Goal: Find specific page/section: Find specific page/section

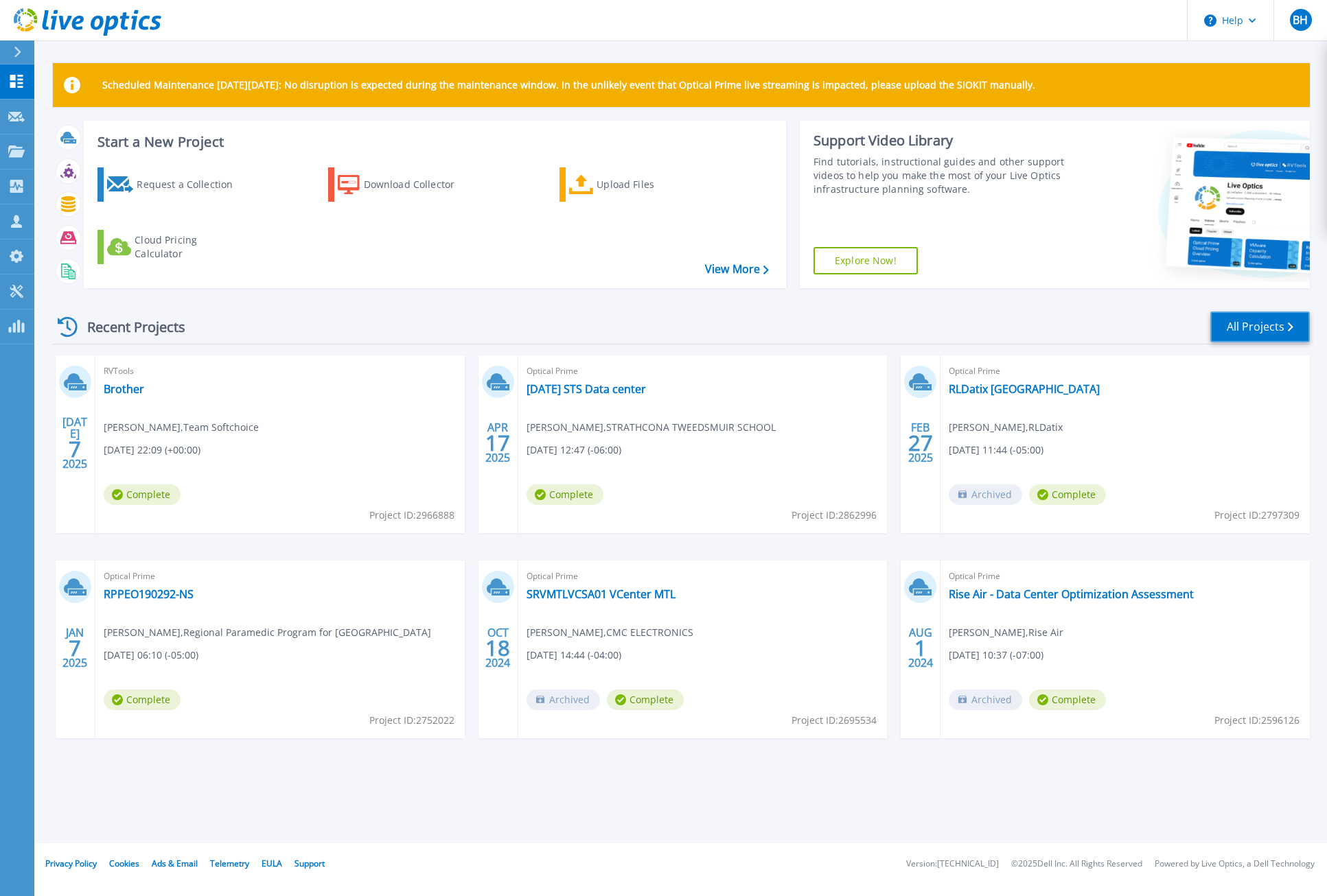
click at [1240, 327] on link "All Projects" at bounding box center [1259, 327] width 99 height 31
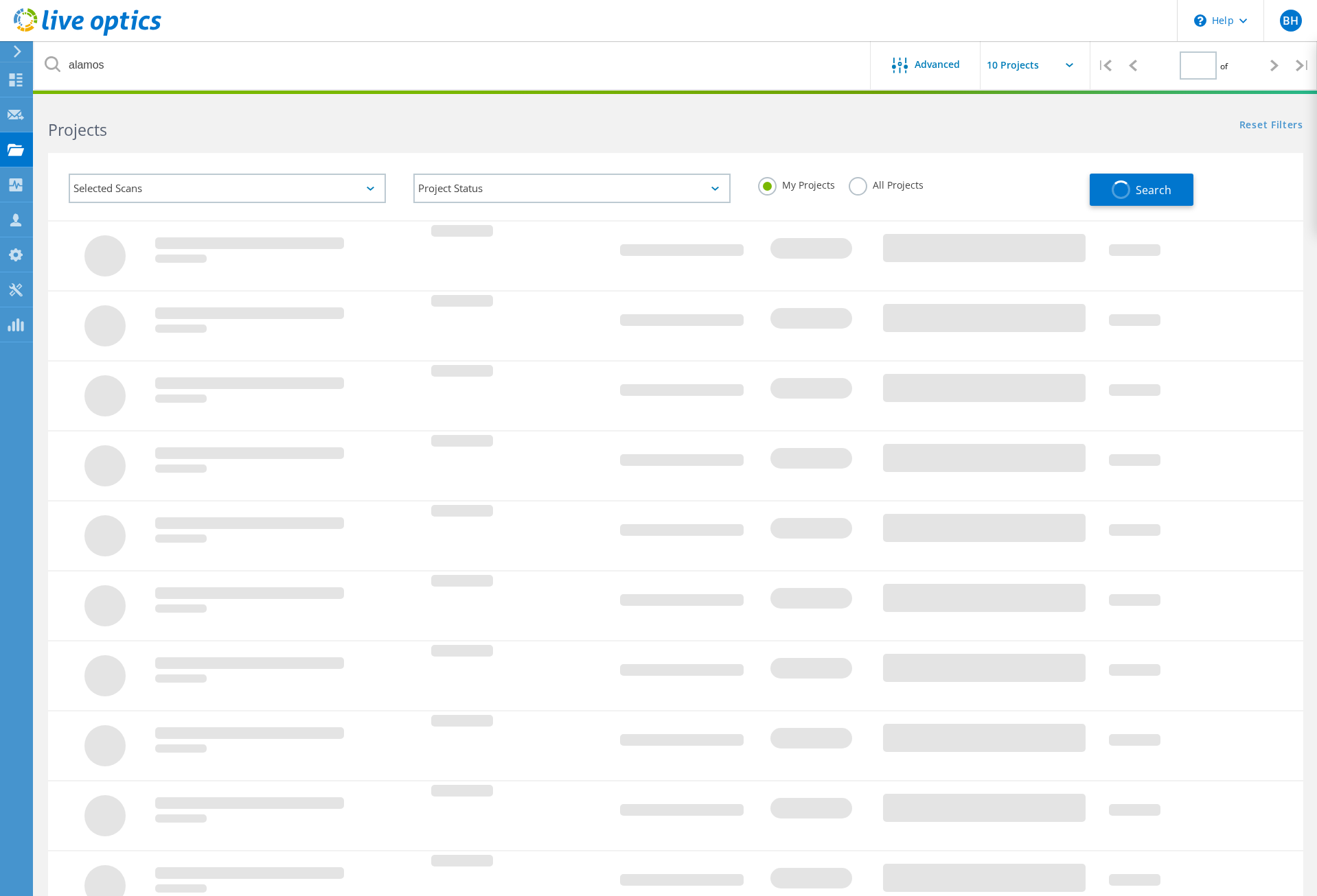
type input "1"
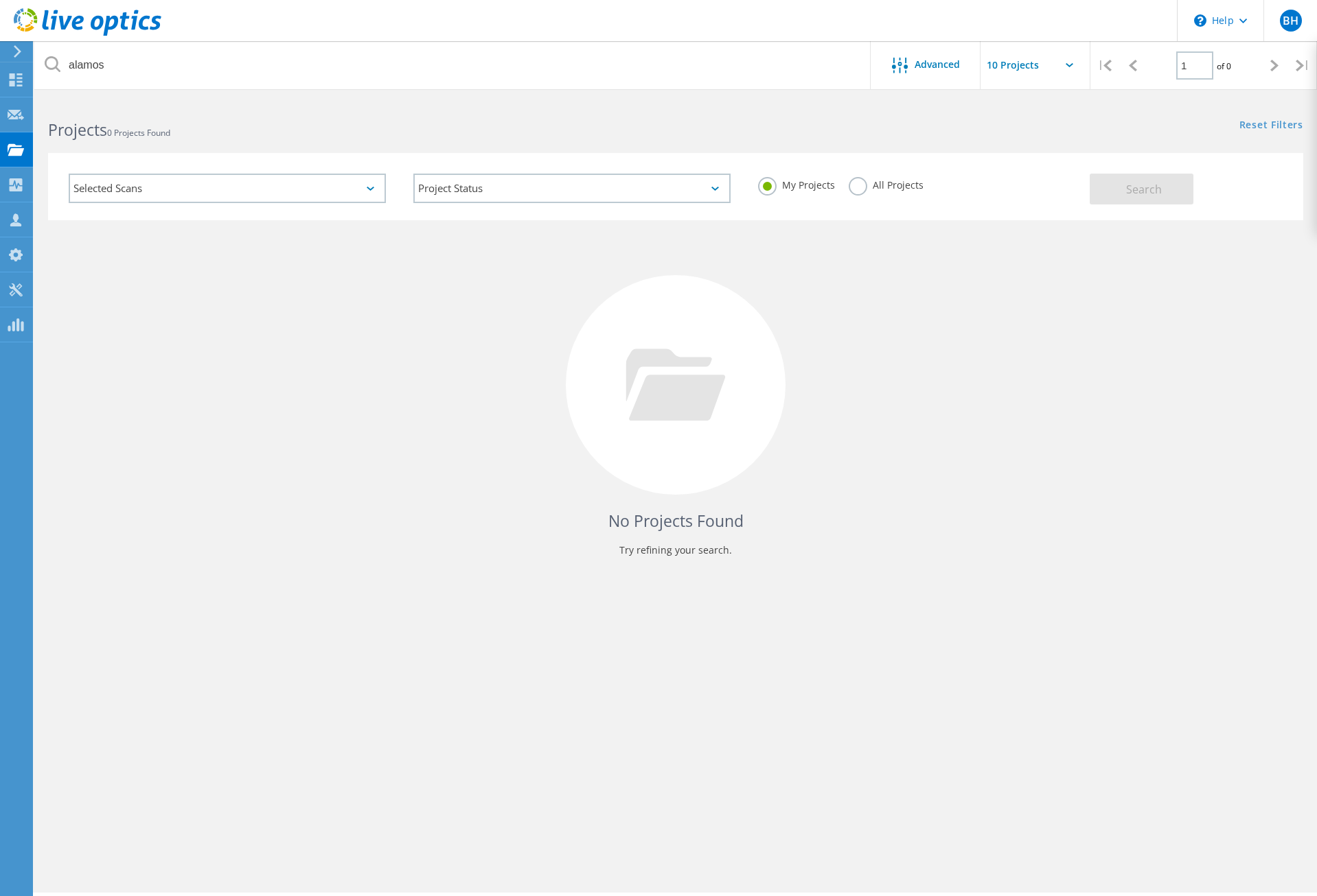
click at [894, 190] on label "All Projects" at bounding box center [886, 183] width 75 height 13
click at [0, 0] on input "All Projects" at bounding box center [0, 0] width 0 height 0
click at [1122, 193] on button "Search" at bounding box center [1141, 189] width 104 height 31
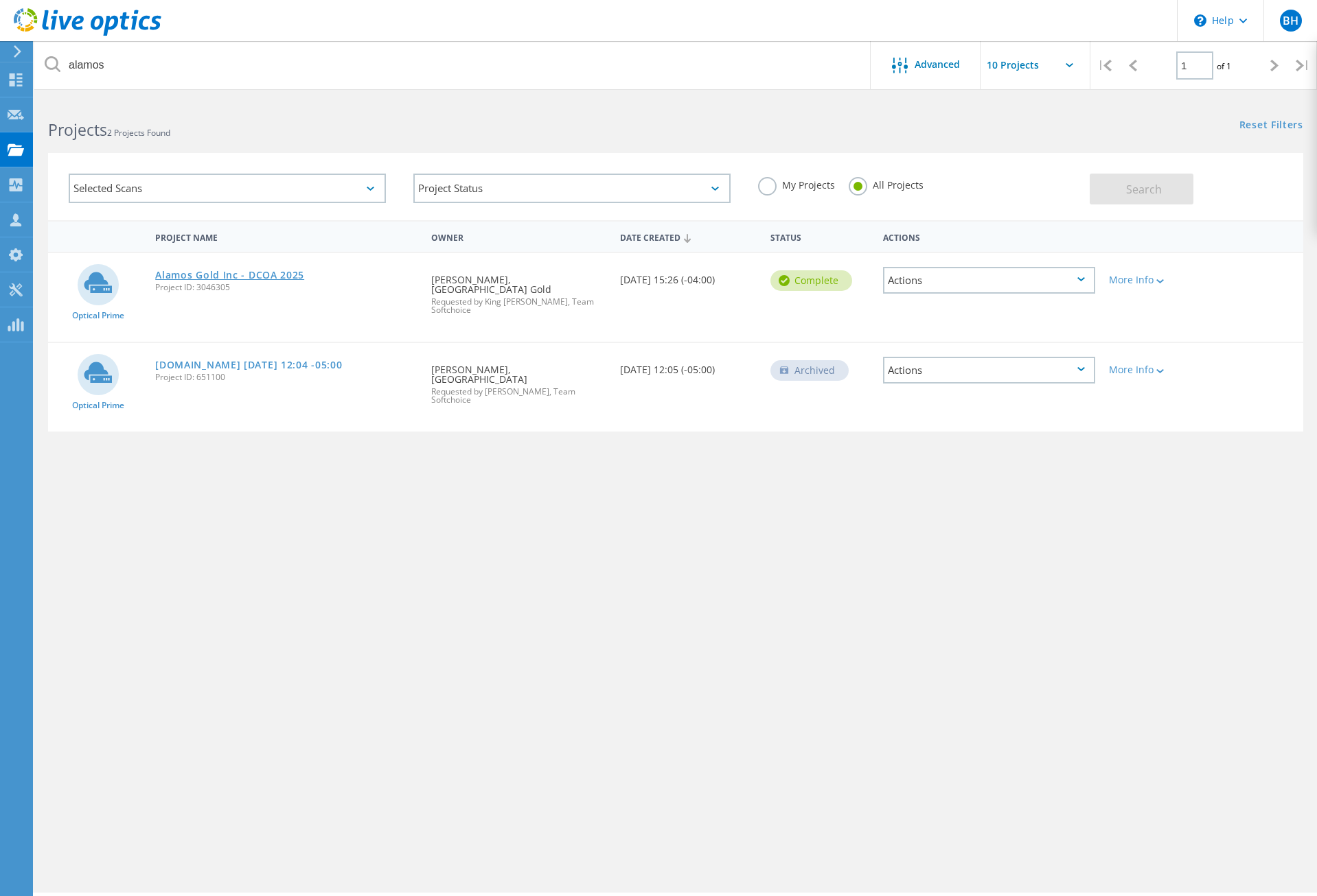
click at [235, 270] on link "Alamos Gold Inc - DCOA 2025" at bounding box center [229, 275] width 149 height 10
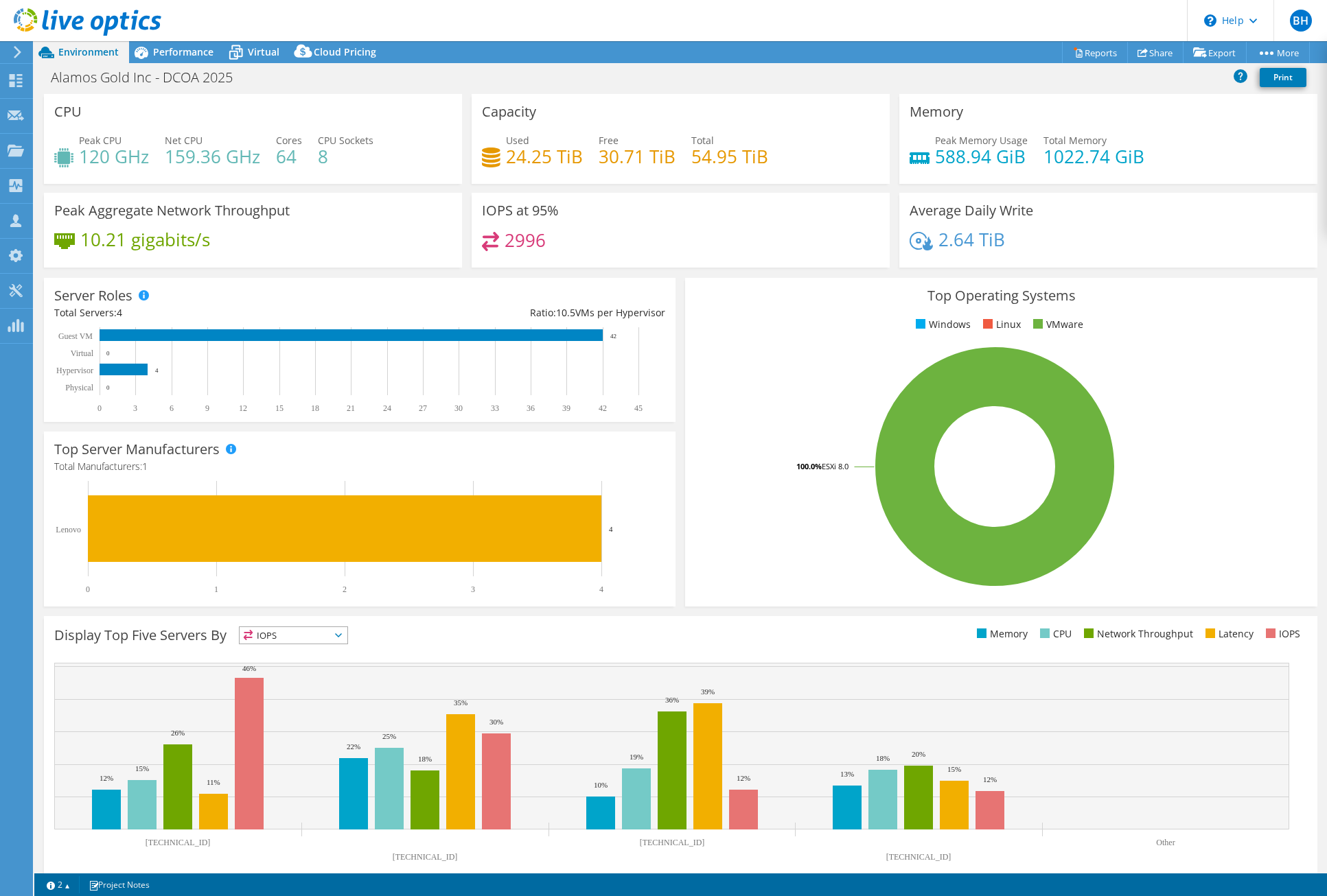
select select "USD"
